Goal: Check status

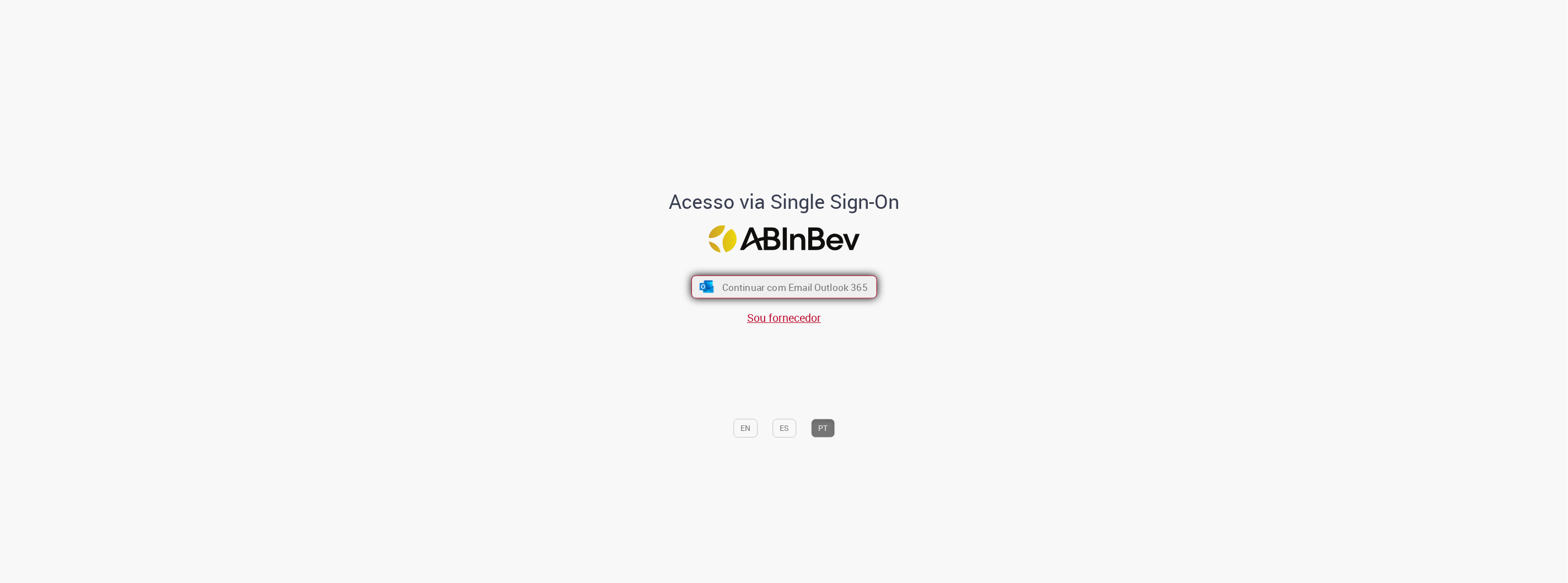
click at [744, 291] on span "Continuar com Email Outlook 365" at bounding box center [795, 287] width 146 height 13
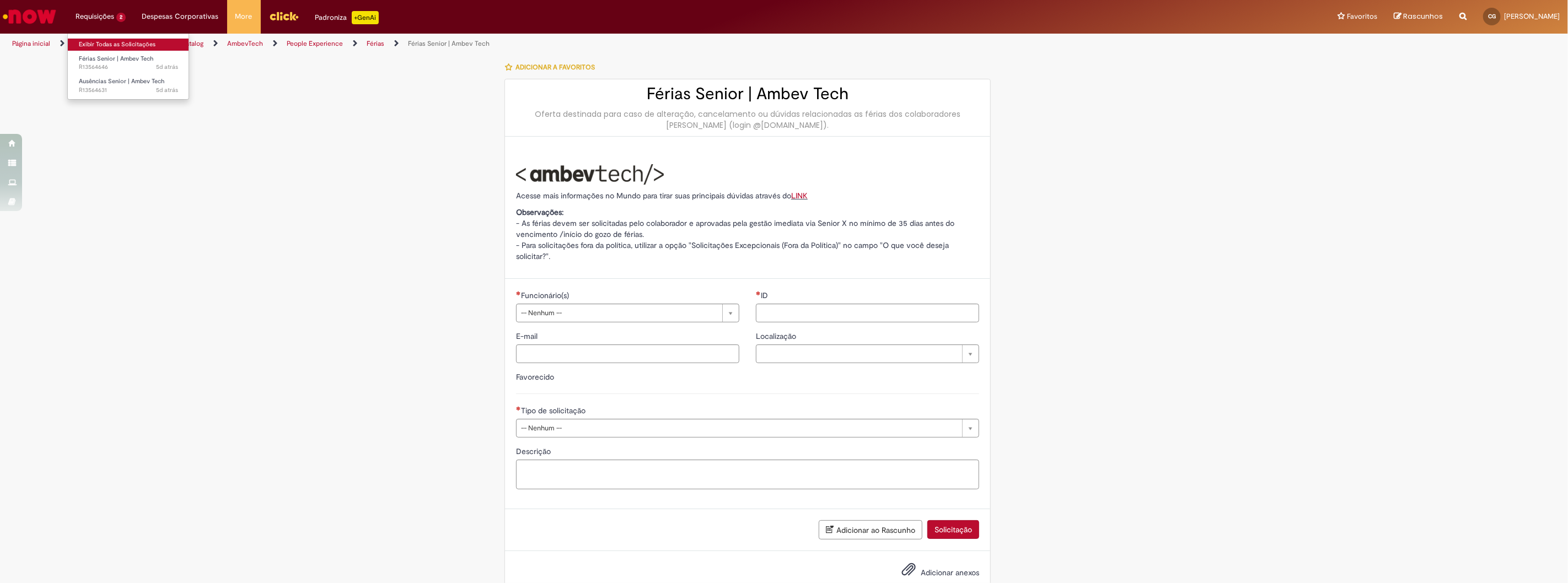
click at [104, 40] on link "Exibir Todas as Solicitações" at bounding box center [128, 44] width 121 height 12
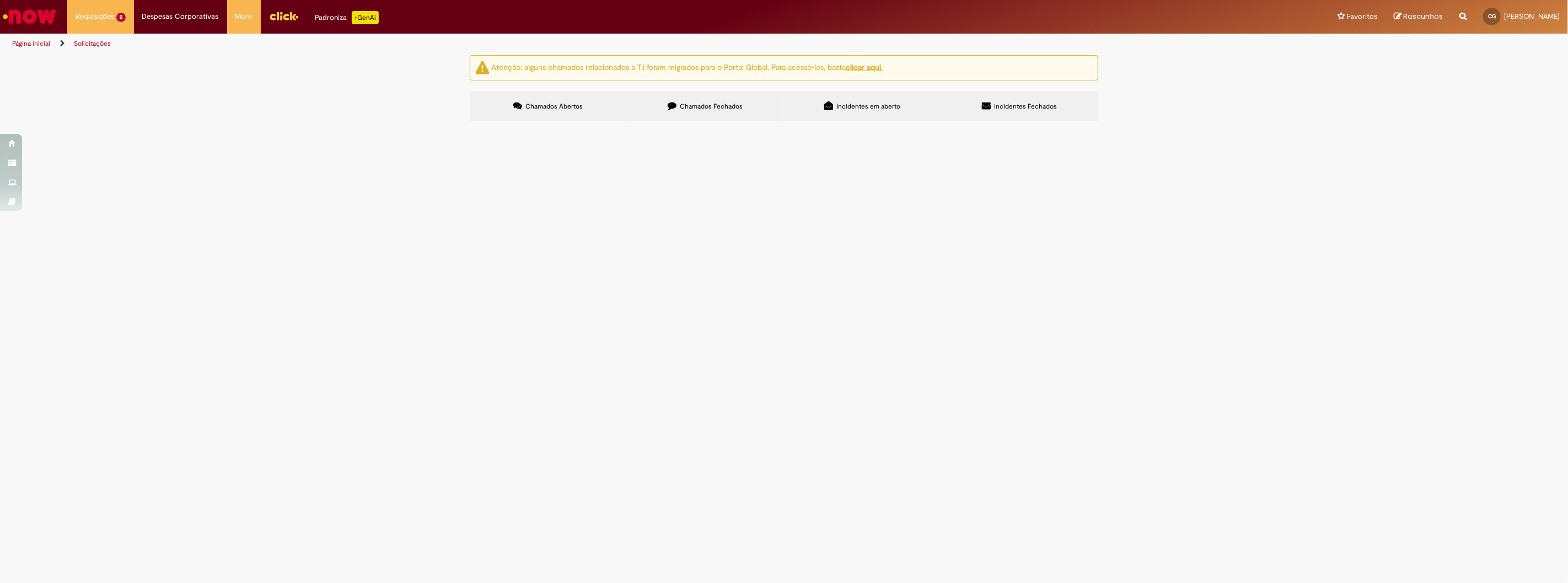
click at [0, 0] on span "Boa tarde! Envio a certdão de nescimento da filha do Wually junto com o certifi…" at bounding box center [0, 0] width 0 height 0
click at [0, 0] on span "Ausências Senior | Ambev Tech" at bounding box center [0, 0] width 0 height 0
click at [0, 0] on span "Férias Senior | Ambev Tech" at bounding box center [0, 0] width 0 height 0
click at [1053, 190] on main "Solicitações Atenção: alguns chamados relacionados a T.I foram migrados para o …" at bounding box center [784, 319] width 1568 height 528
